Goal: Task Accomplishment & Management: Manage account settings

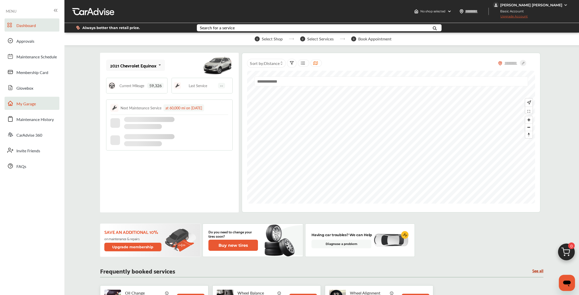
click at [30, 103] on span "My Garage" at bounding box center [25, 104] width 19 height 7
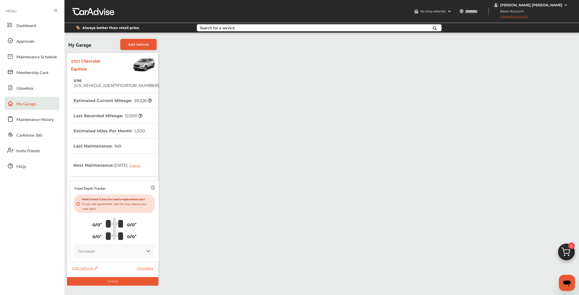
click at [96, 267] on icon at bounding box center [95, 269] width 5 height 4
click at [98, 270] on div "Edit" at bounding box center [118, 272] width 45 height 8
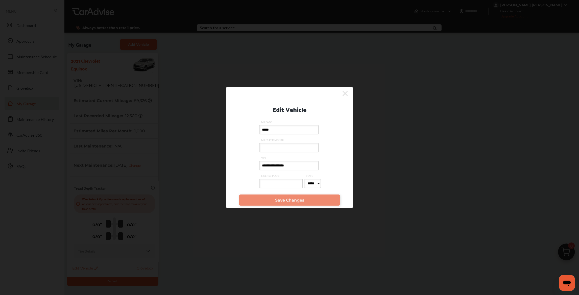
drag, startPoint x: 310, startPoint y: 167, endPoint x: 232, endPoint y: 167, distance: 78.6
click at [232, 167] on div "**********" at bounding box center [289, 145] width 126 height 94
click at [271, 198] on link "Save Changes" at bounding box center [289, 200] width 101 height 11
